Goal: Task Accomplishment & Management: Manage account settings

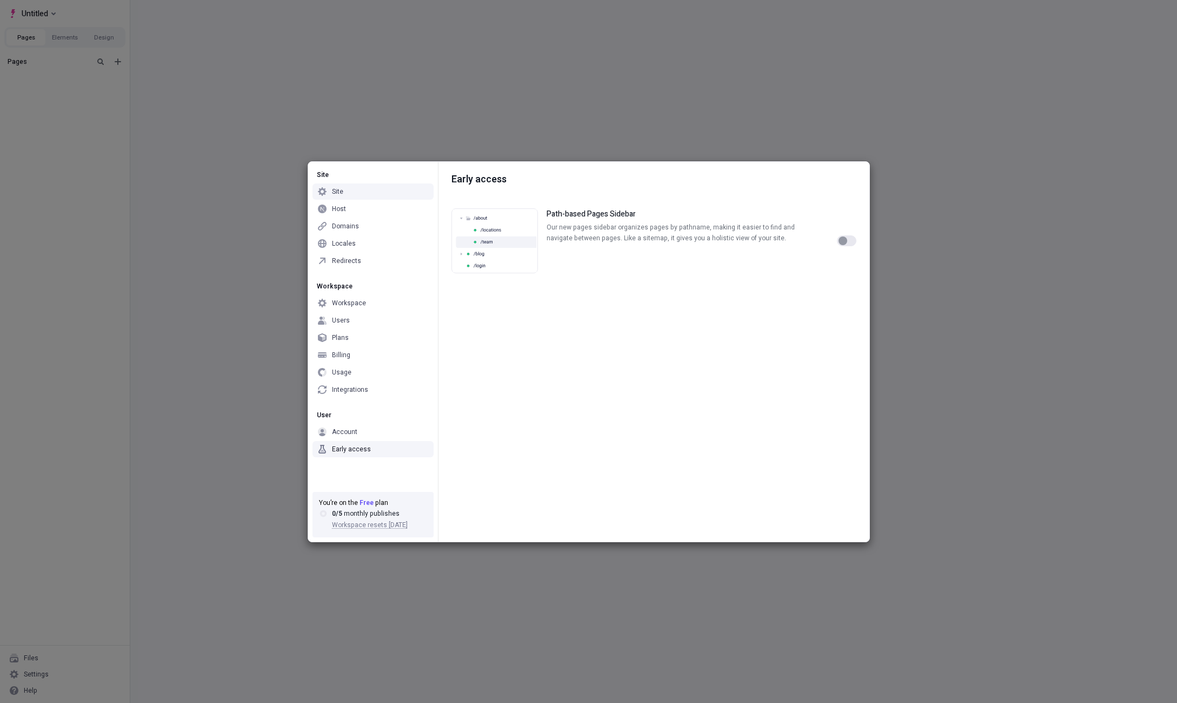
click at [67, 134] on div "Site Site Host Domains Locales Redirects Workspace Workspace Users Plans Billin…" at bounding box center [588, 351] width 1177 height 703
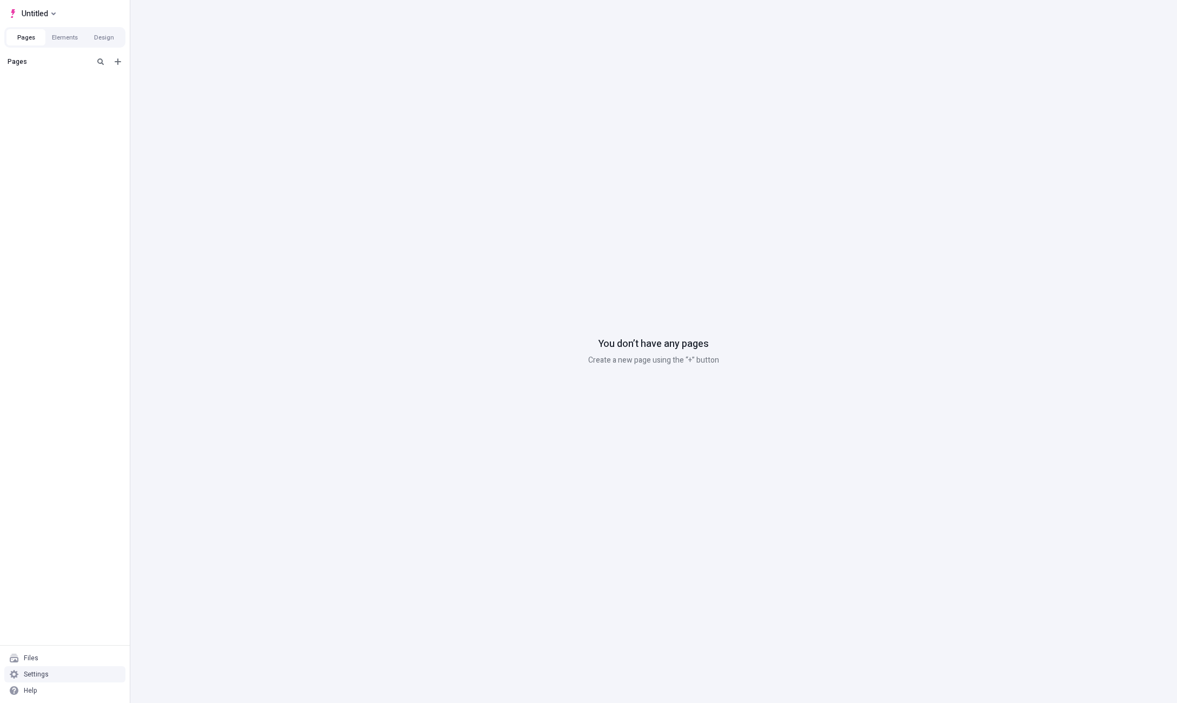
click at [52, 669] on div "Settings" at bounding box center [64, 674] width 121 height 16
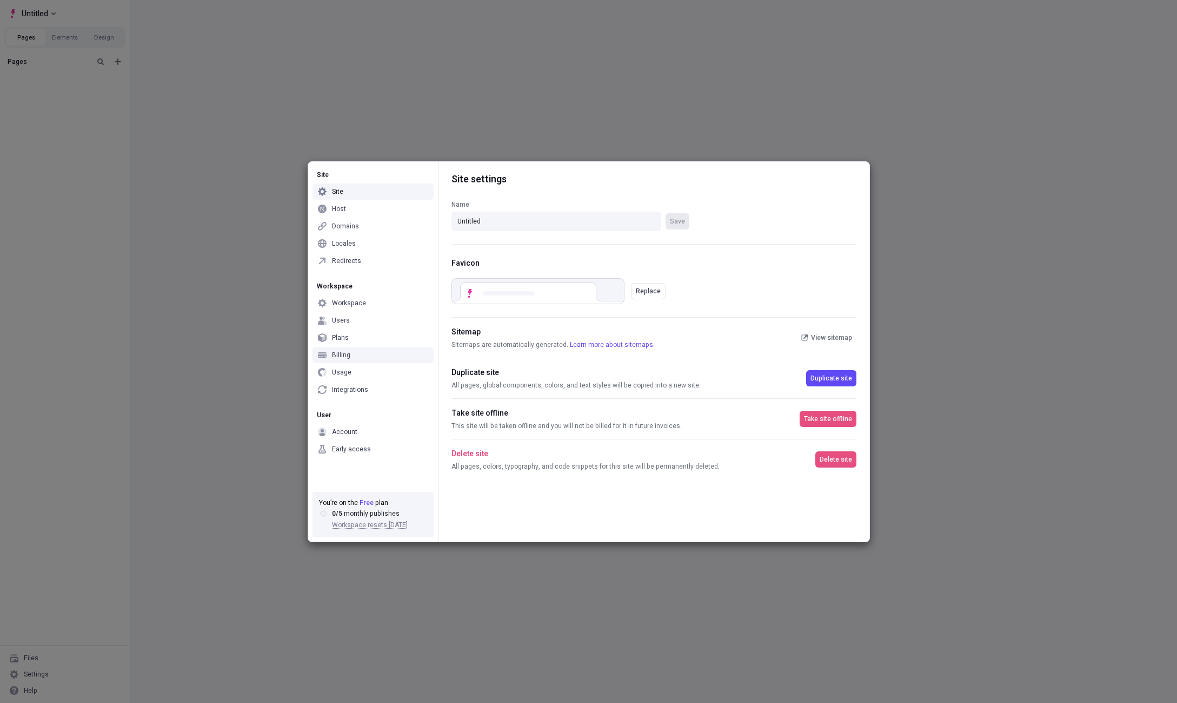
click at [346, 355] on div "Billing" at bounding box center [341, 354] width 18 height 9
